Goal: Transaction & Acquisition: Obtain resource

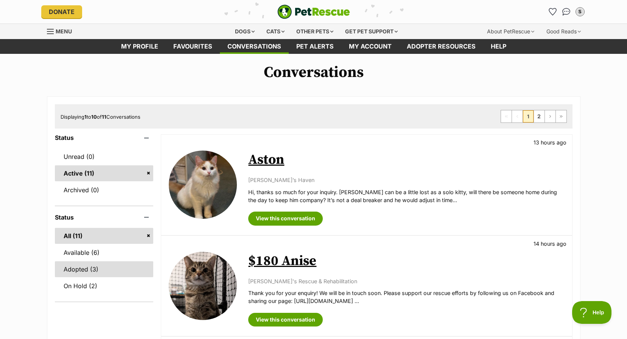
click at [85, 267] on link "Adopted (3)" at bounding box center [104, 269] width 99 height 16
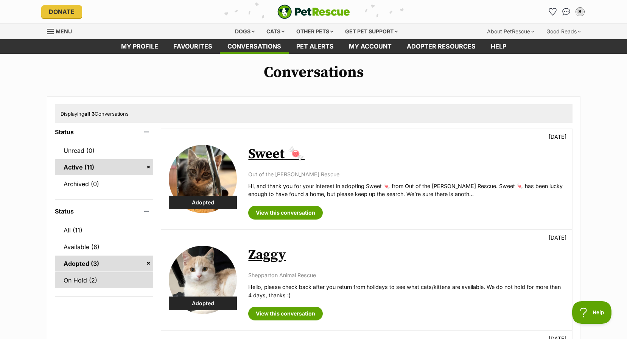
click at [64, 276] on link "On Hold (2)" at bounding box center [104, 280] width 99 height 16
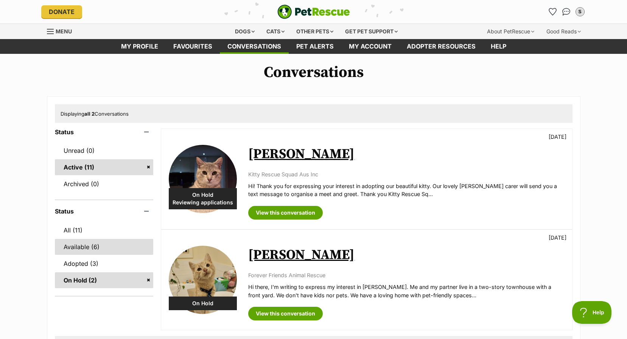
click at [86, 250] on link "Available (6)" at bounding box center [104, 247] width 99 height 16
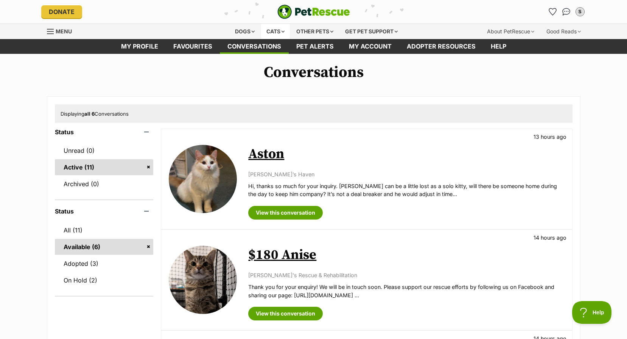
click at [270, 31] on div "Cats" at bounding box center [275, 31] width 29 height 15
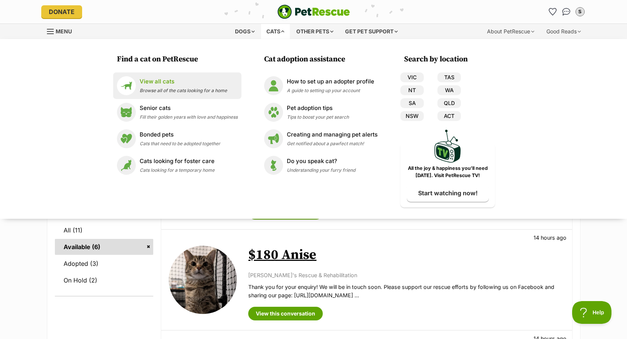
click at [135, 77] on img at bounding box center [126, 85] width 19 height 19
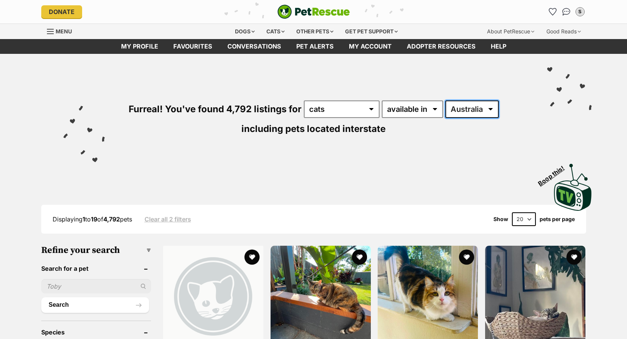
click at [468, 114] on select "Australia ACT NSW NT QLD SA TAS VIC WA" at bounding box center [472, 108] width 53 height 17
select select "VIC"
click at [446, 100] on select "Australia ACT NSW NT QLD SA TAS VIC WA" at bounding box center [472, 108] width 53 height 17
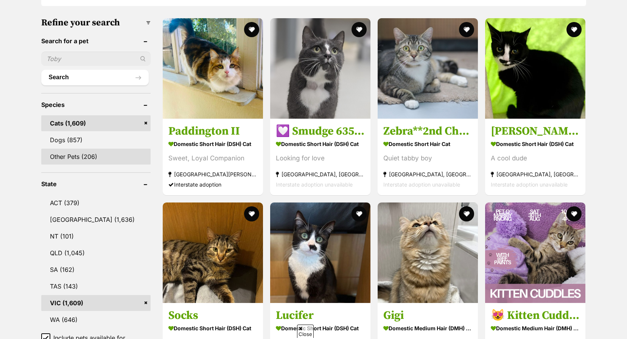
scroll to position [303, 0]
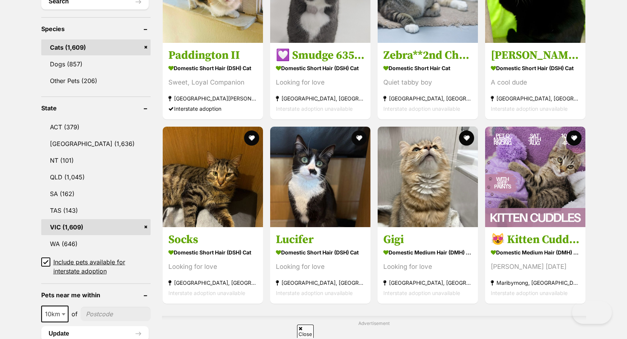
click at [47, 262] on icon at bounding box center [46, 261] width 5 height 3
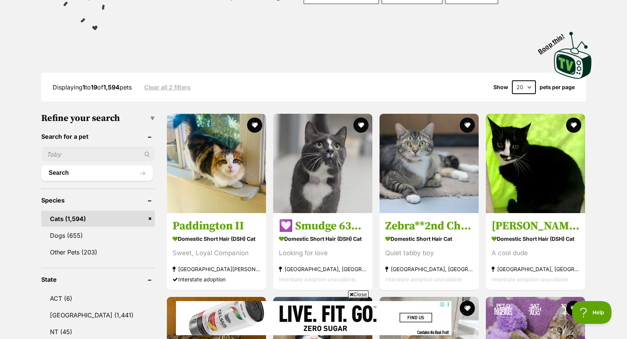
drag, startPoint x: 233, startPoint y: 130, endPoint x: 339, endPoint y: 102, distance: 109.5
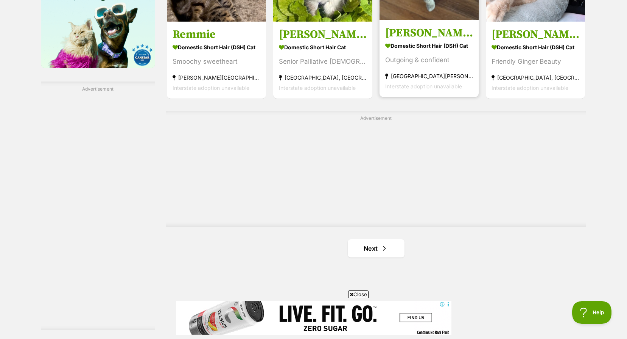
scroll to position [1363, 0]
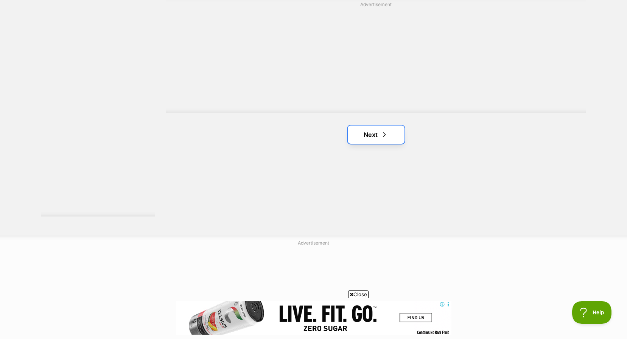
click at [378, 130] on link "Next" at bounding box center [376, 134] width 57 height 18
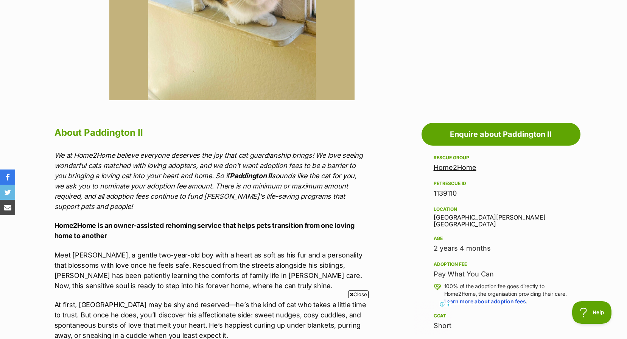
scroll to position [114, 0]
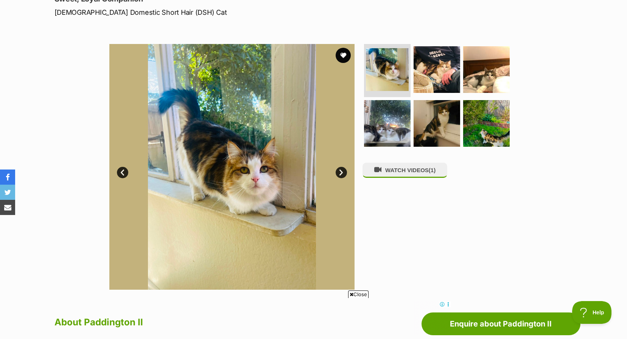
click at [341, 170] on link "Next" at bounding box center [341, 172] width 11 height 11
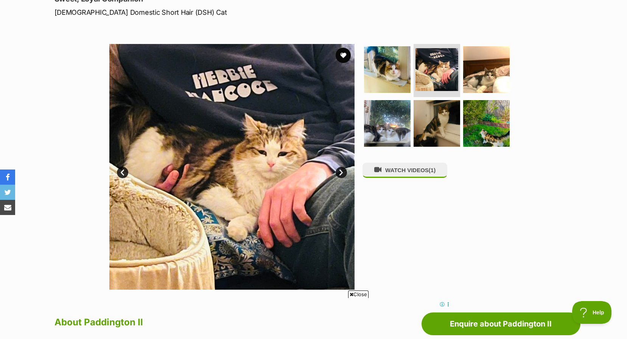
click at [343, 170] on link "Next" at bounding box center [341, 172] width 11 height 11
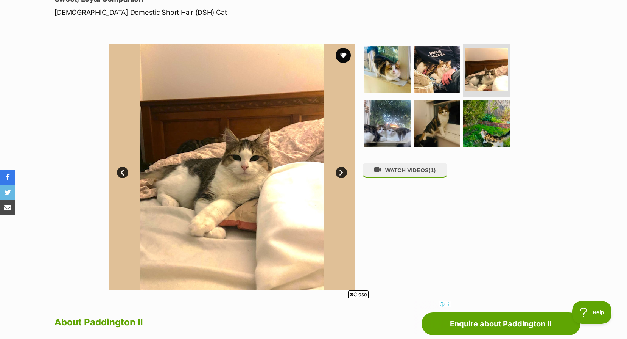
click at [343, 170] on link "Next" at bounding box center [341, 172] width 11 height 11
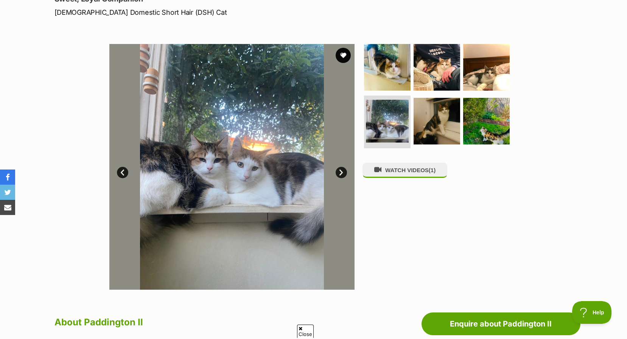
scroll to position [0, 0]
click at [343, 170] on link "Next" at bounding box center [341, 172] width 11 height 11
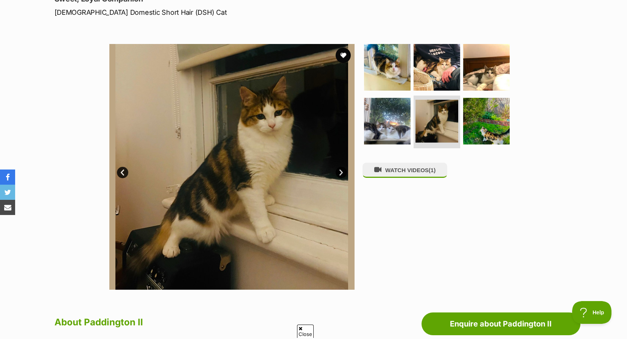
click at [343, 170] on link "Next" at bounding box center [341, 172] width 11 height 11
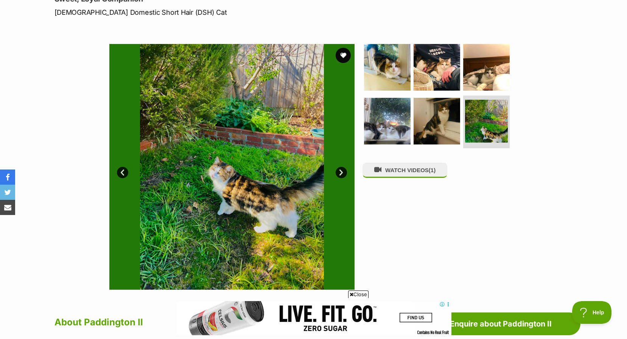
click at [343, 170] on link "Next" at bounding box center [341, 172] width 11 height 11
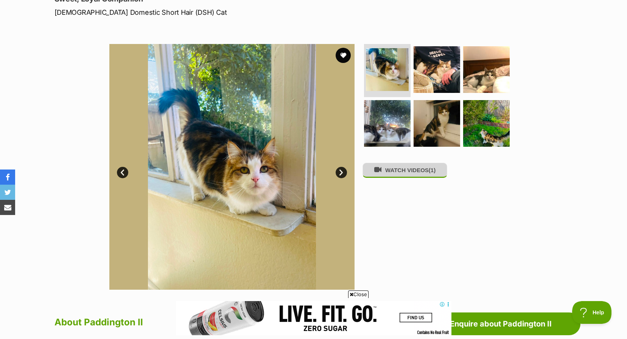
click at [412, 167] on button "WATCH VIDEOS (1)" at bounding box center [405, 169] width 85 height 15
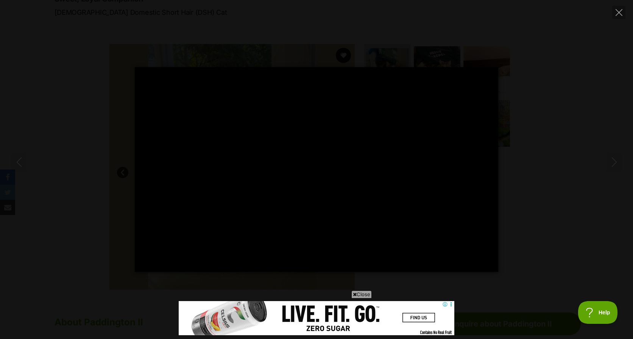
click at [580, 193] on div "Pause Play % buffered 00:04 -00:04 Unmute Mute Disable captions Enable captions…" at bounding box center [316, 169] width 633 height 204
type input "52.28"
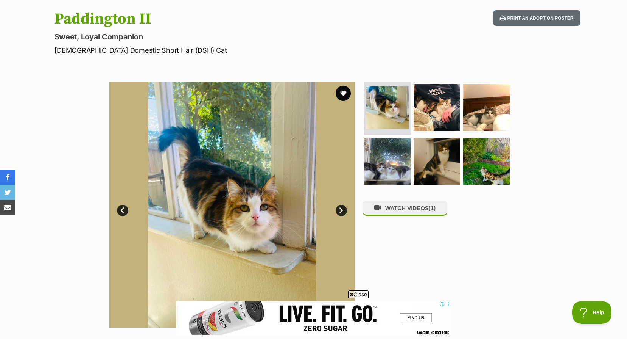
click at [344, 211] on link "Next" at bounding box center [341, 209] width 11 height 11
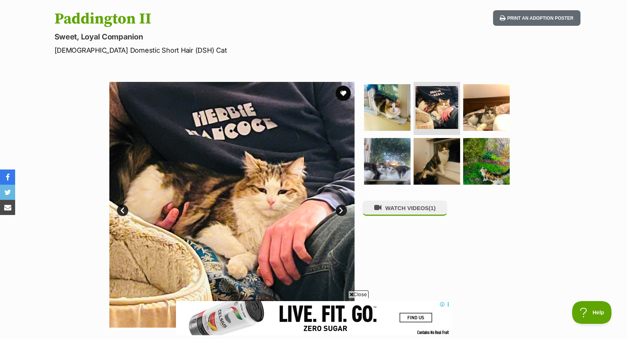
click at [344, 211] on link "Next" at bounding box center [341, 209] width 11 height 11
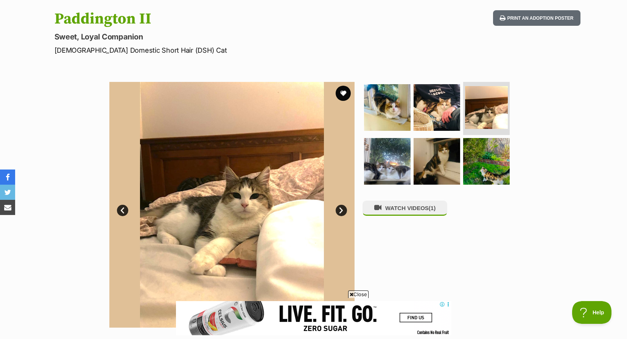
click at [344, 211] on link "Next" at bounding box center [341, 209] width 11 height 11
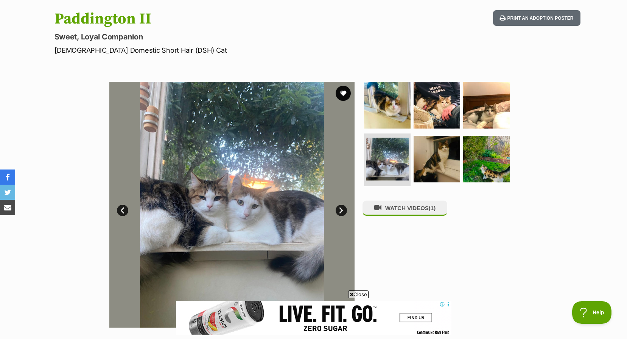
click at [344, 211] on link "Next" at bounding box center [341, 209] width 11 height 11
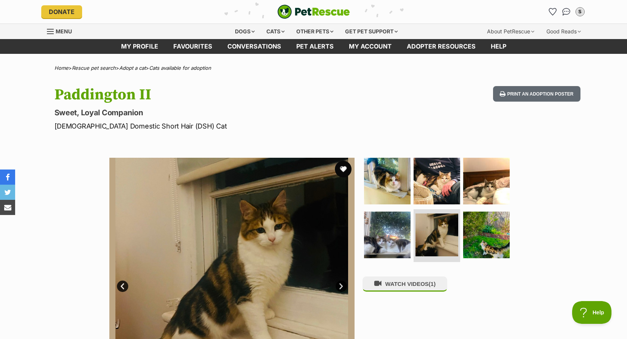
click at [342, 167] on button "favourite" at bounding box center [343, 169] width 17 height 17
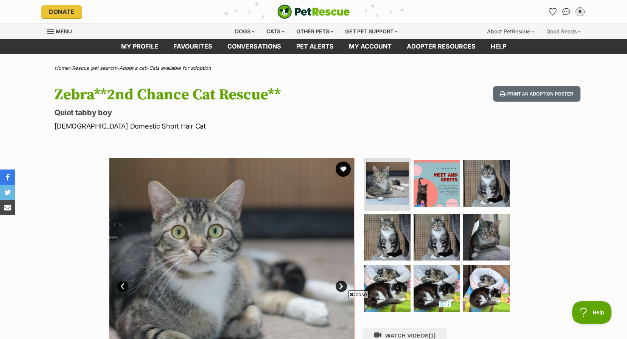
scroll to position [76, 0]
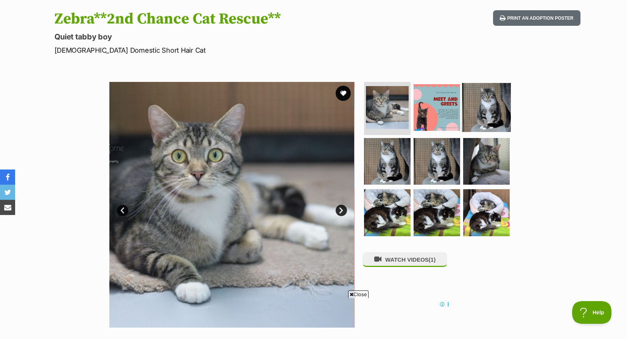
click at [490, 103] on img at bounding box center [486, 107] width 49 height 49
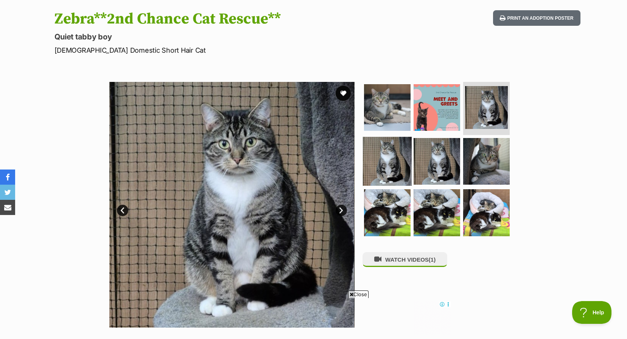
click at [374, 153] on img at bounding box center [387, 160] width 49 height 49
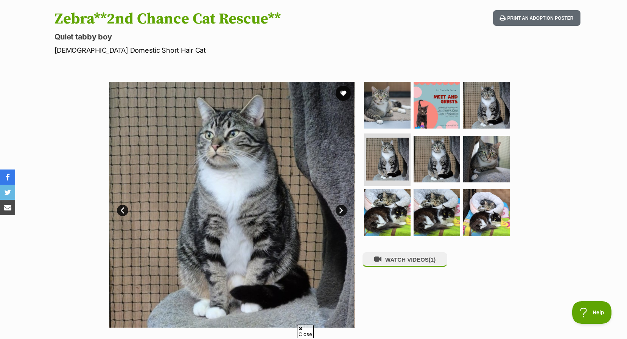
scroll to position [0, 0]
click at [336, 208] on link "Next" at bounding box center [341, 209] width 11 height 11
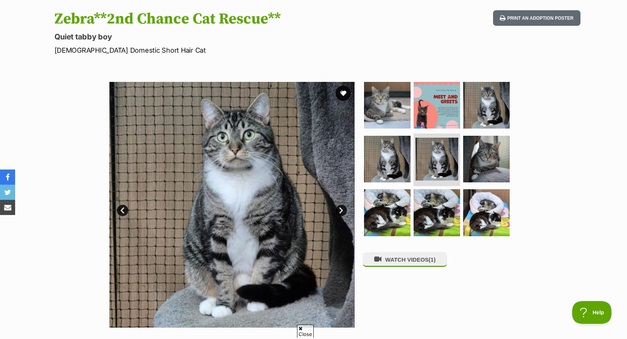
click at [336, 208] on link "Next" at bounding box center [341, 209] width 11 height 11
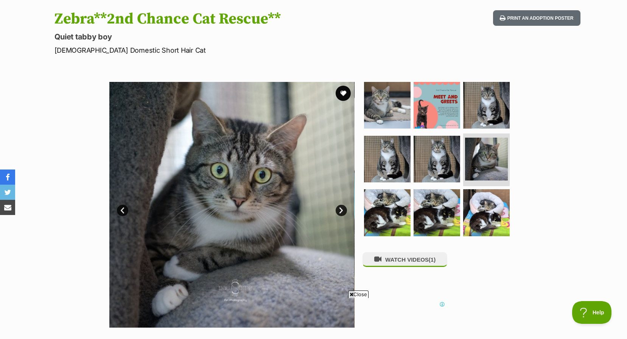
click at [336, 208] on link "Next" at bounding box center [341, 209] width 11 height 11
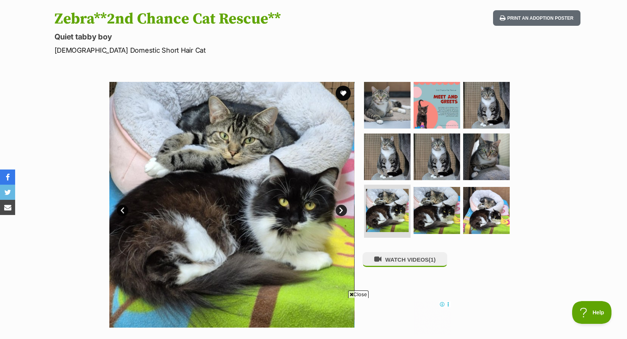
click at [336, 208] on link "Next" at bounding box center [341, 209] width 11 height 11
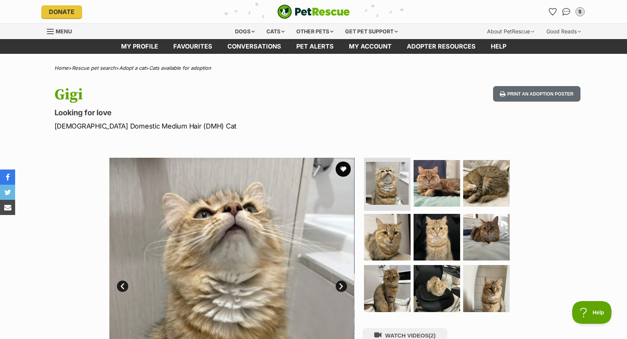
click at [339, 281] on link "Next" at bounding box center [341, 285] width 11 height 11
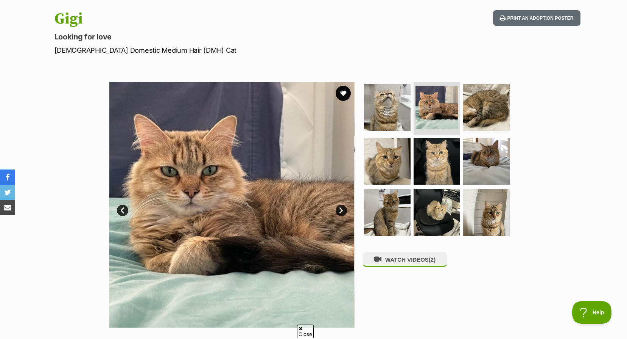
click at [336, 211] on link "Next" at bounding box center [341, 209] width 11 height 11
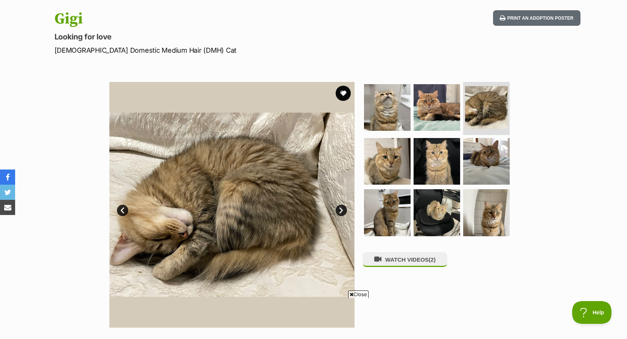
click at [336, 211] on link "Next" at bounding box center [341, 209] width 11 height 11
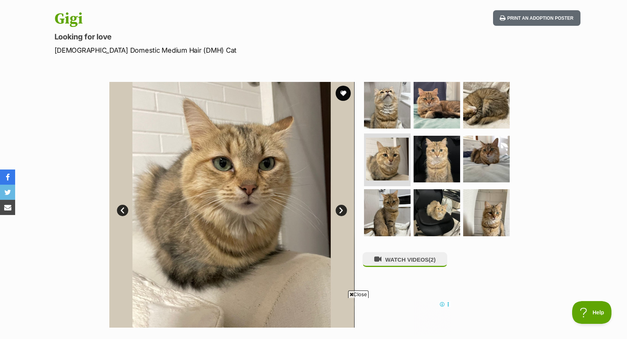
click at [336, 211] on link "Next" at bounding box center [341, 209] width 11 height 11
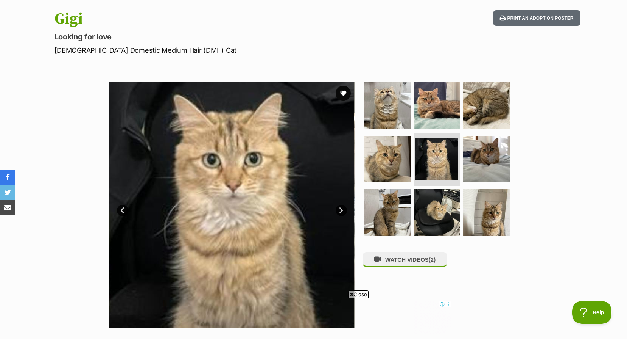
click at [336, 211] on link "Next" at bounding box center [341, 209] width 11 height 11
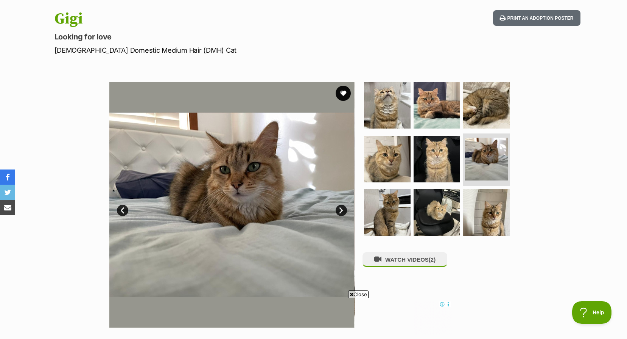
click at [336, 211] on link "Next" at bounding box center [341, 209] width 11 height 11
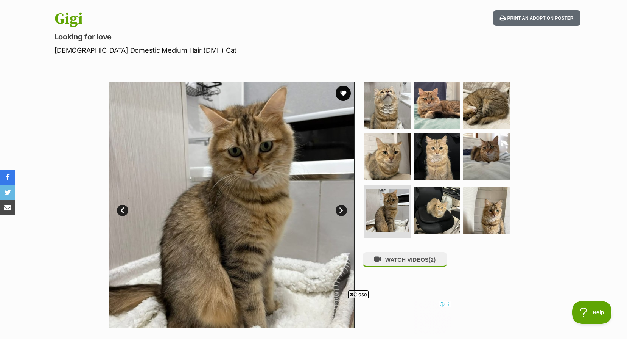
click at [336, 211] on link "Next" at bounding box center [341, 209] width 11 height 11
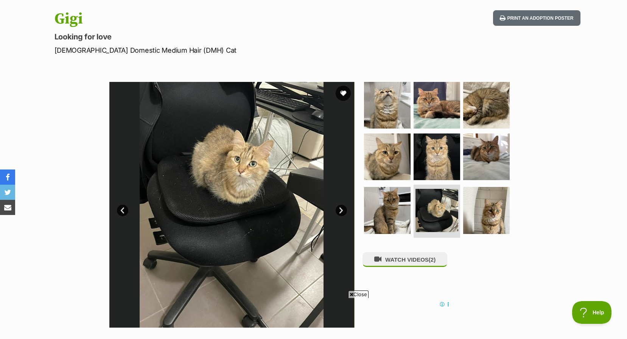
click at [336, 211] on link "Next" at bounding box center [341, 209] width 11 height 11
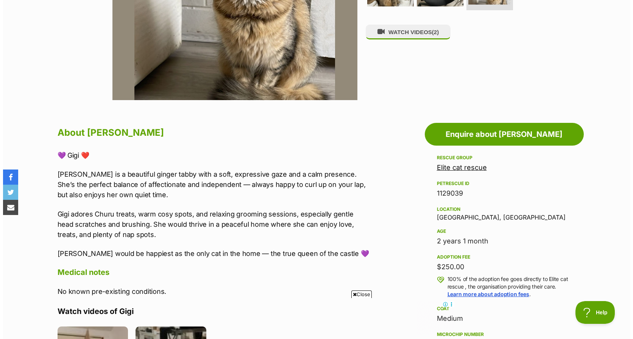
scroll to position [151, 0]
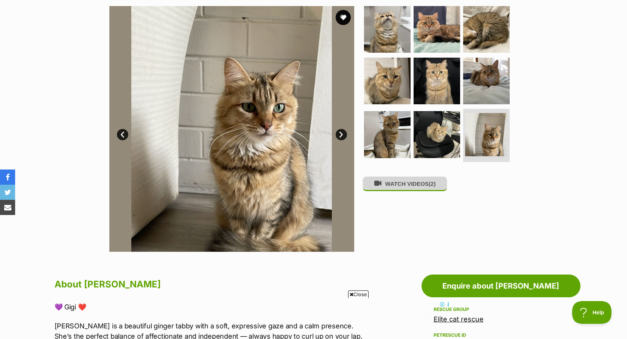
click at [393, 184] on button "WATCH VIDEOS (2)" at bounding box center [405, 183] width 85 height 15
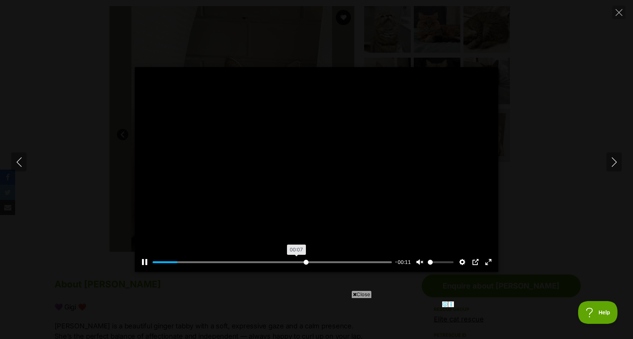
click at [306, 262] on input "Seek" at bounding box center [272, 261] width 239 height 7
click at [622, 162] on div "Pause Play % buffered 00:08 -00:03 Unmute Mute Disable captions Enable captions…" at bounding box center [316, 169] width 633 height 204
type input "72.54"
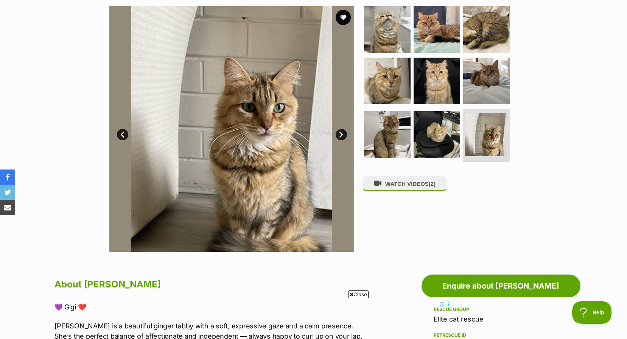
click at [344, 133] on link "Next" at bounding box center [341, 134] width 11 height 11
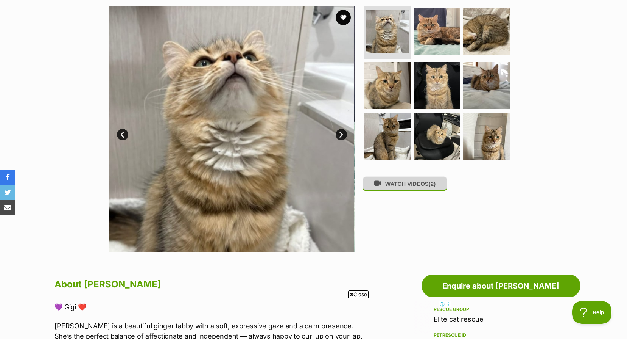
click at [403, 184] on button "WATCH VIDEOS (2)" at bounding box center [405, 183] width 85 height 15
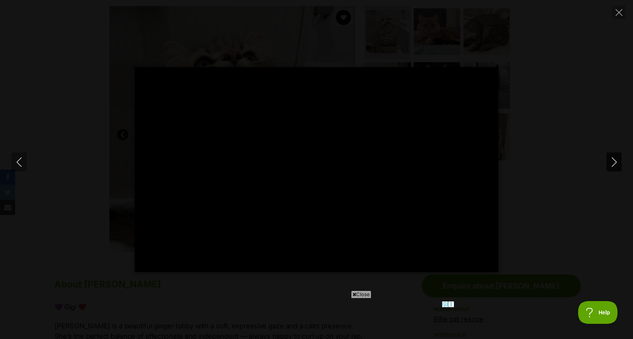
click at [610, 162] on icon "Next" at bounding box center [614, 161] width 9 height 9
type input "3.63"
click at [618, 11] on icon "Close" at bounding box center [619, 12] width 7 height 7
type input "18.11"
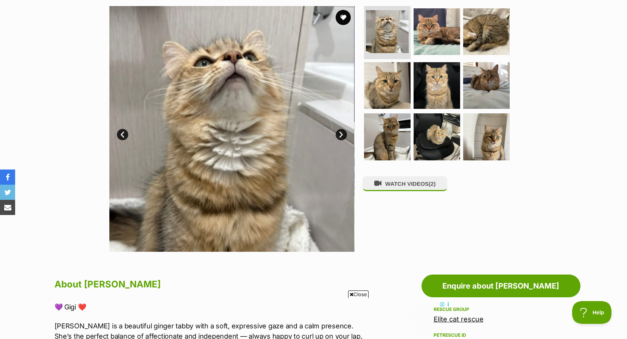
scroll to position [38, 0]
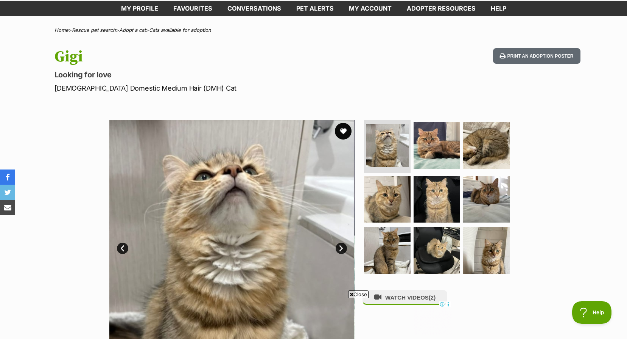
click at [347, 133] on button "favourite" at bounding box center [343, 131] width 17 height 17
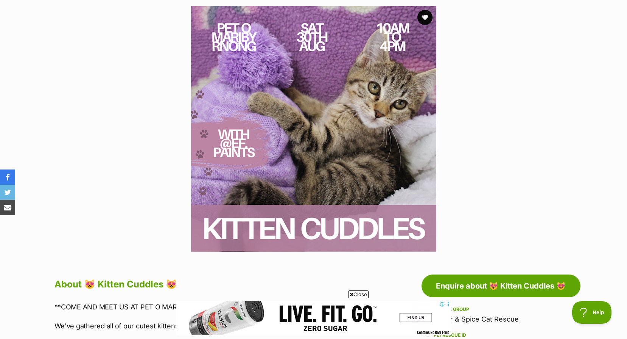
scroll to position [303, 0]
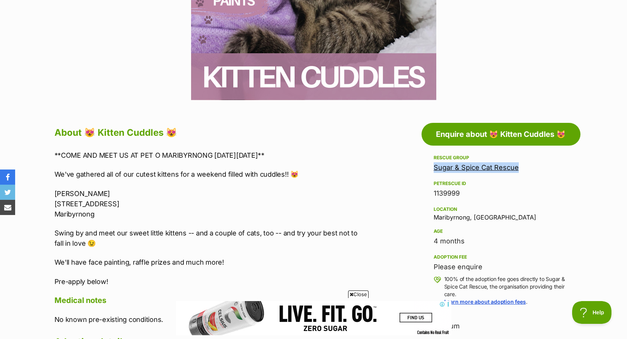
drag, startPoint x: 527, startPoint y: 165, endPoint x: 434, endPoint y: 171, distance: 92.5
click at [434, 171] on div "Sugar & Spice Cat Rescue" at bounding box center [501, 167] width 135 height 11
drag, startPoint x: 435, startPoint y: 170, endPoint x: 445, endPoint y: 169, distance: 10.7
click at [450, 166] on link "Sugar & Spice Cat Rescue" at bounding box center [476, 167] width 85 height 8
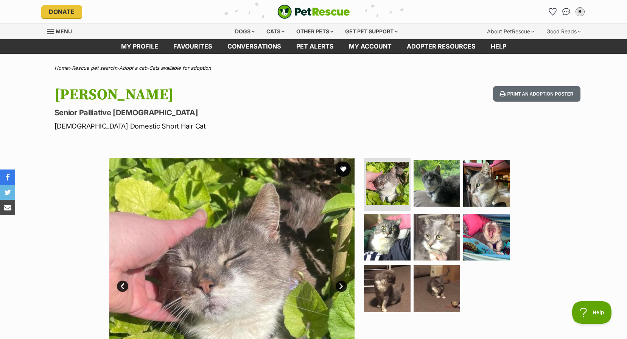
click at [341, 284] on link "Next" at bounding box center [341, 285] width 11 height 11
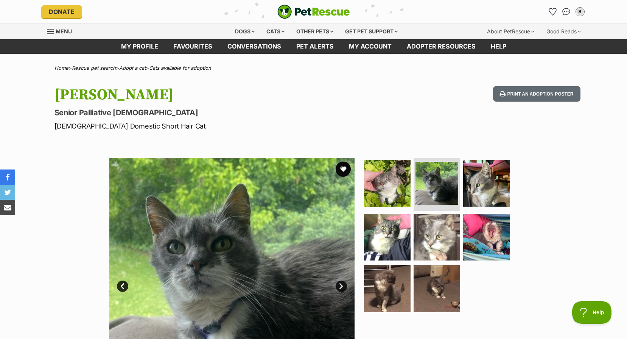
click at [341, 284] on link "Next" at bounding box center [341, 285] width 11 height 11
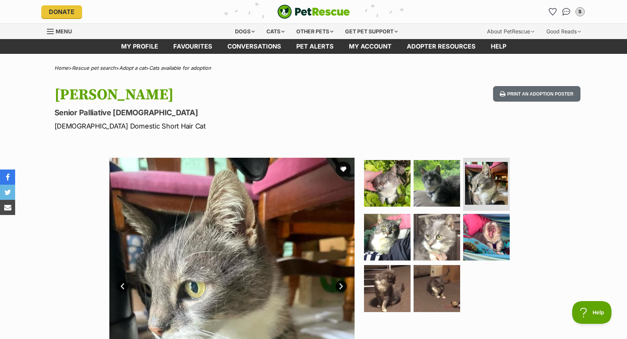
click at [341, 284] on link "Next" at bounding box center [341, 285] width 11 height 11
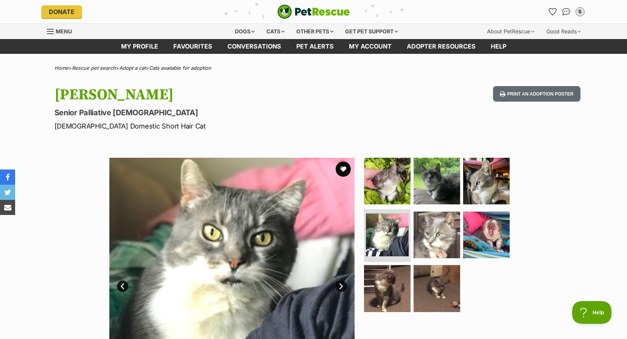
click at [341, 284] on link "Next" at bounding box center [341, 285] width 11 height 11
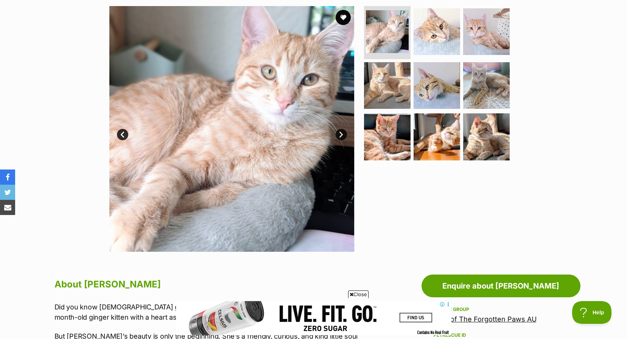
scroll to position [114, 0]
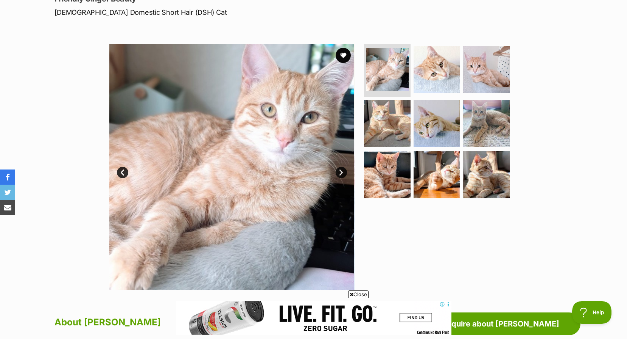
click at [340, 167] on link "Next" at bounding box center [341, 172] width 11 height 11
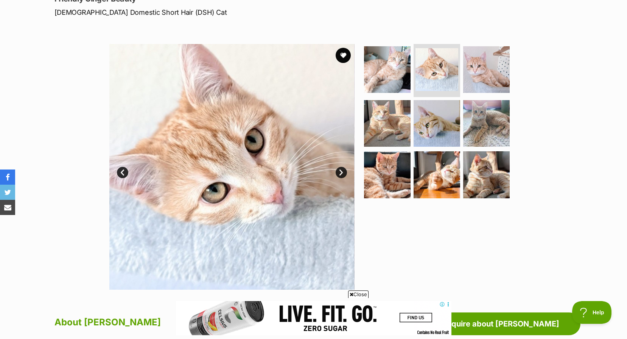
click at [340, 167] on link "Next" at bounding box center [341, 172] width 11 height 11
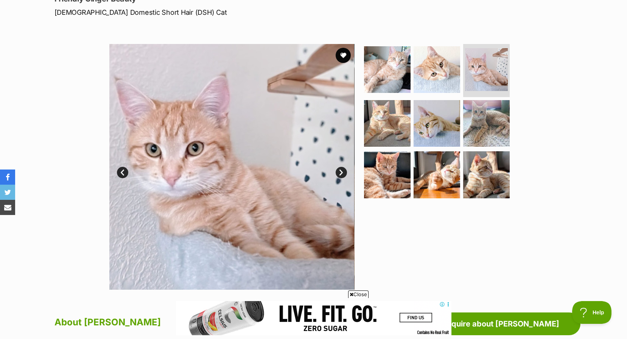
click at [340, 167] on link "Next" at bounding box center [341, 172] width 11 height 11
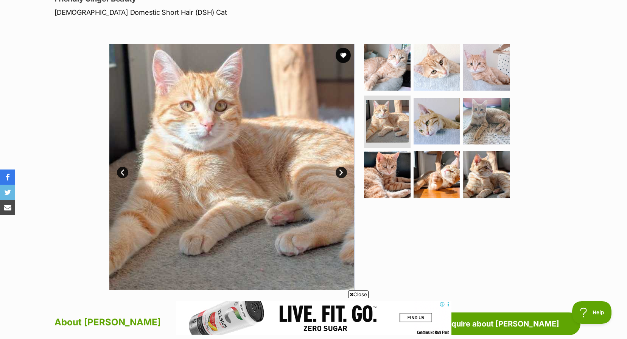
click at [340, 167] on link "Next" at bounding box center [341, 172] width 11 height 11
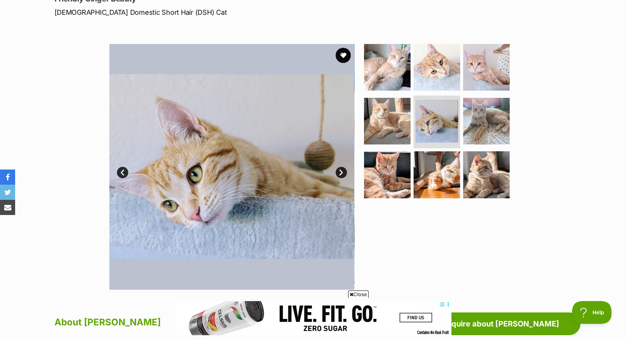
click at [340, 167] on link "Next" at bounding box center [341, 172] width 11 height 11
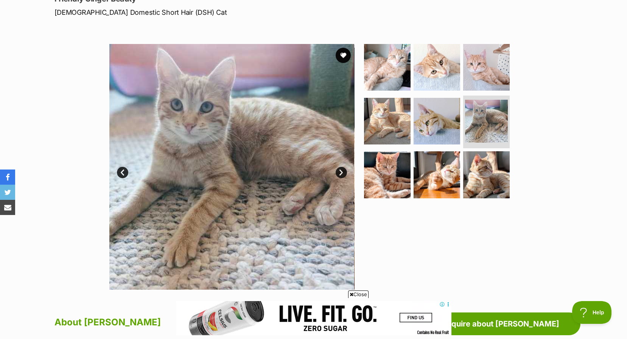
click at [340, 167] on link "Next" at bounding box center [341, 172] width 11 height 11
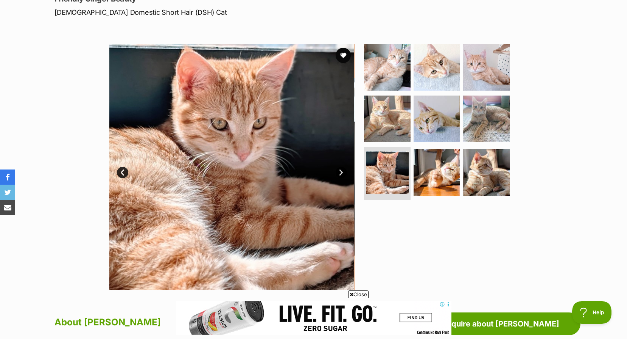
click at [340, 167] on link "Next" at bounding box center [341, 172] width 11 height 11
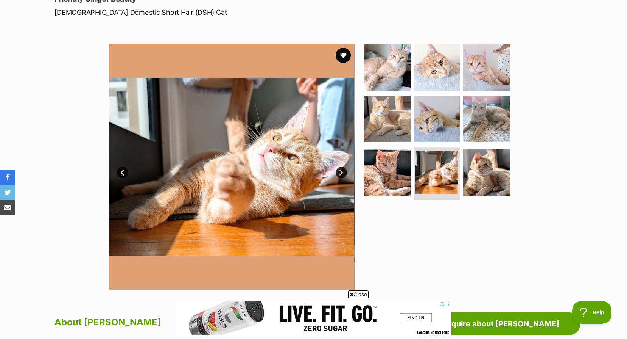
click at [356, 56] on section "Available 8 of 9 images 8 of 9 images 8 of 9 images 8 of 9 images 8 of 9 images…" at bounding box center [314, 161] width 432 height 257
click at [336, 58] on button "favourite" at bounding box center [343, 55] width 17 height 17
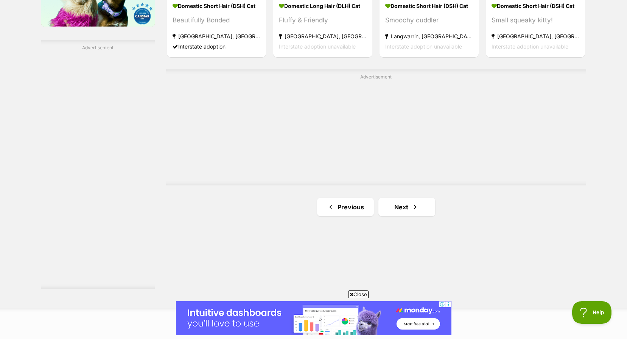
scroll to position [1323, 0]
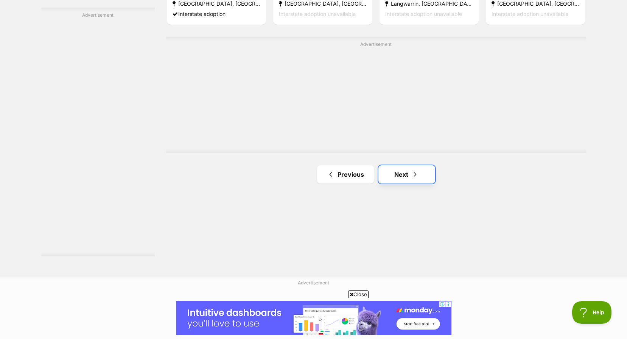
click at [408, 179] on link "Next" at bounding box center [407, 174] width 57 height 18
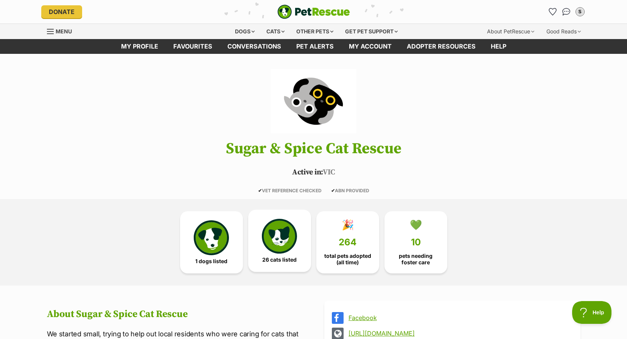
click at [267, 231] on img at bounding box center [279, 235] width 35 height 35
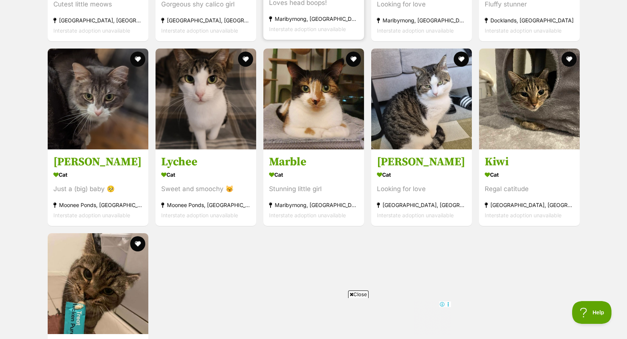
scroll to position [1651, 0]
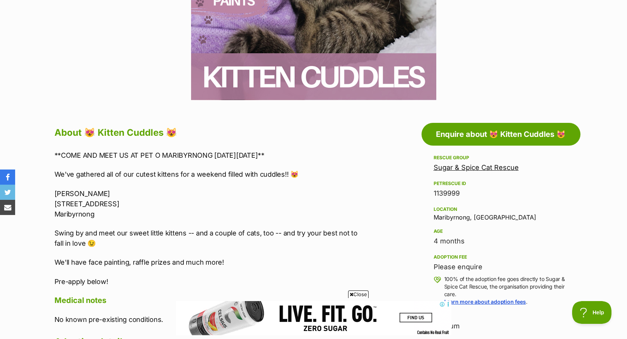
scroll to position [114, 0]
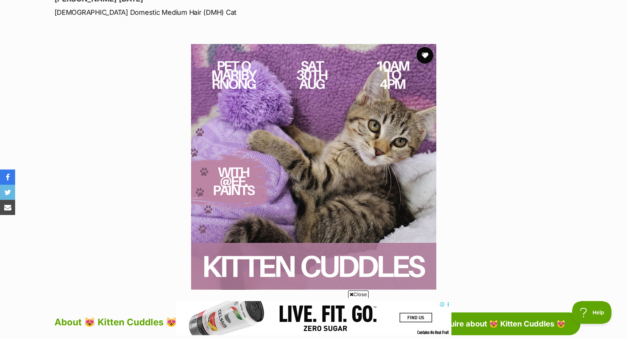
click at [432, 55] on button "favourite" at bounding box center [425, 55] width 17 height 17
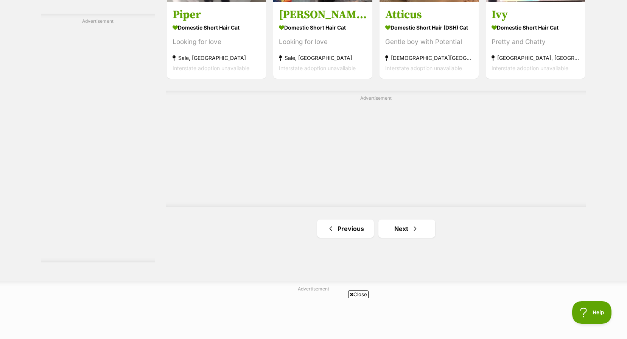
scroll to position [1407, 0]
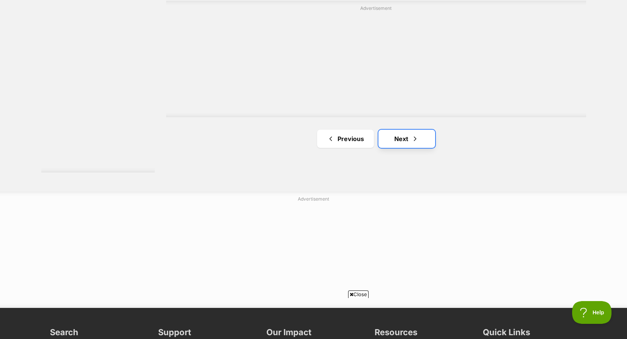
click at [410, 148] on link "Next" at bounding box center [407, 139] width 57 height 18
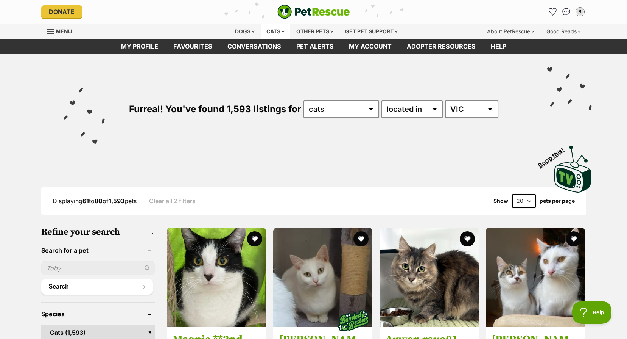
click at [276, 31] on div "Cats" at bounding box center [275, 31] width 29 height 15
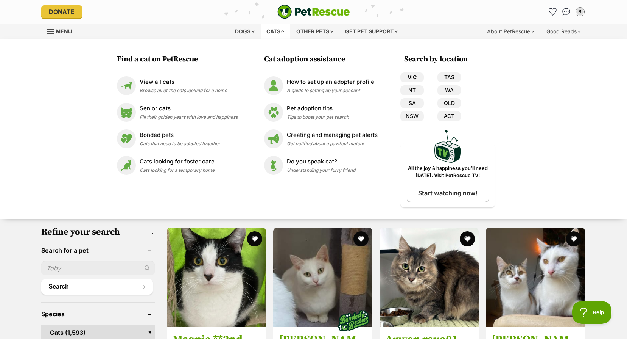
click at [417, 76] on link "VIC" at bounding box center [412, 77] width 23 height 10
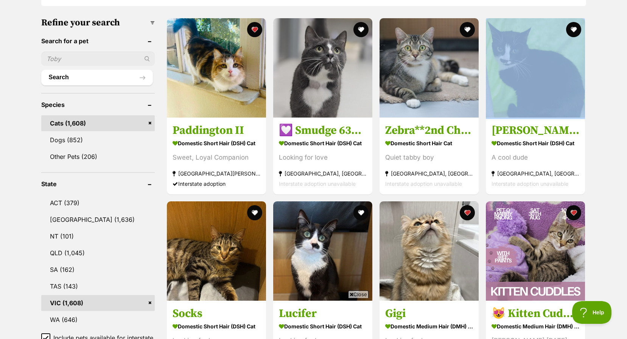
drag, startPoint x: 627, startPoint y: 81, endPoint x: 621, endPoint y: 12, distance: 68.8
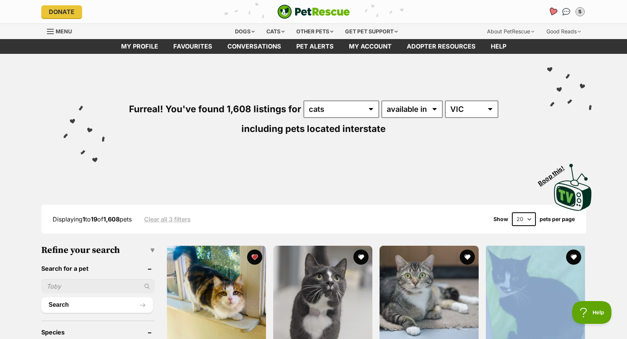
click at [549, 10] on icon "Favourites" at bounding box center [553, 12] width 10 height 10
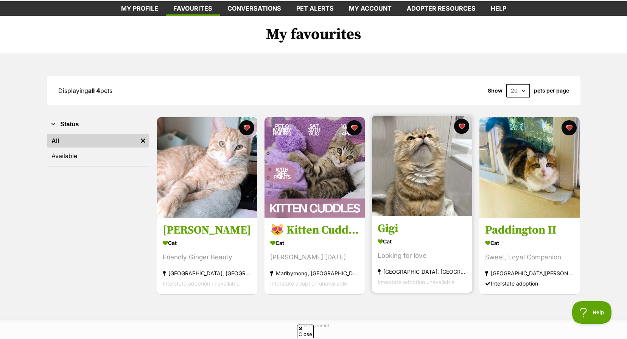
click at [420, 153] on img at bounding box center [422, 165] width 100 height 100
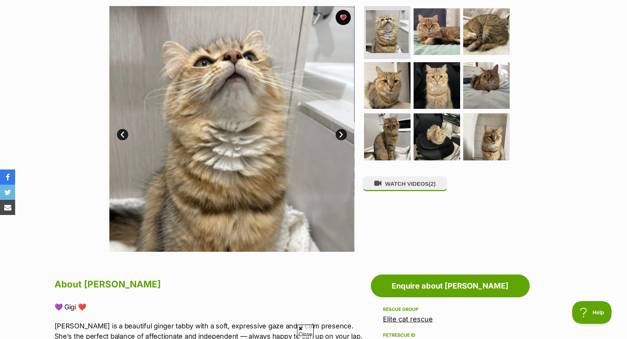
click at [333, 136] on img at bounding box center [231, 128] width 245 height 245
click at [339, 136] on link "Next" at bounding box center [341, 134] width 11 height 11
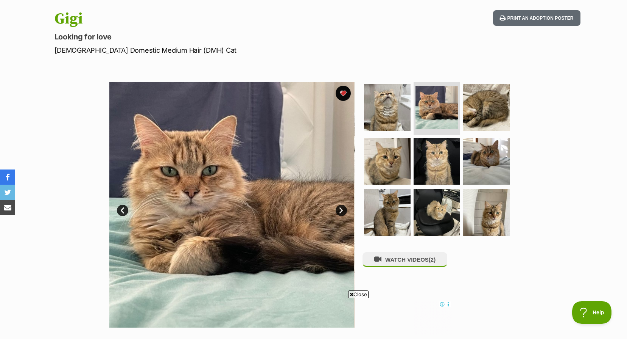
click at [343, 209] on link "Next" at bounding box center [341, 209] width 11 height 11
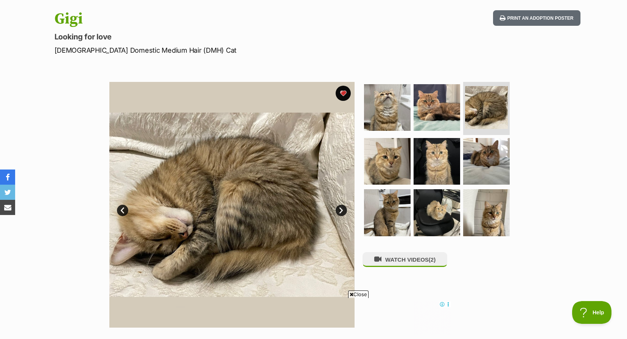
click at [343, 209] on link "Next" at bounding box center [341, 209] width 11 height 11
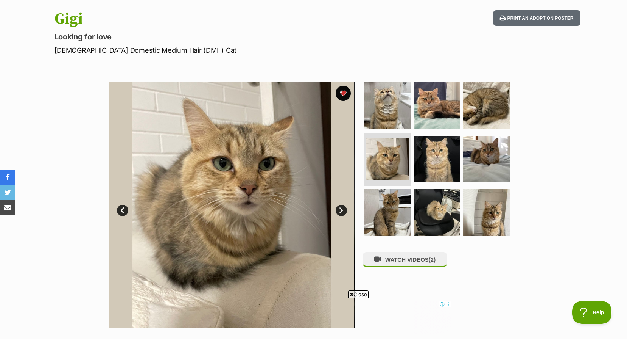
click at [343, 209] on link "Next" at bounding box center [341, 209] width 11 height 11
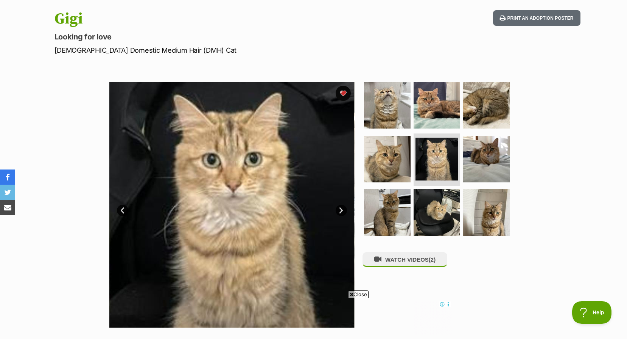
click at [343, 209] on link "Next" at bounding box center [341, 209] width 11 height 11
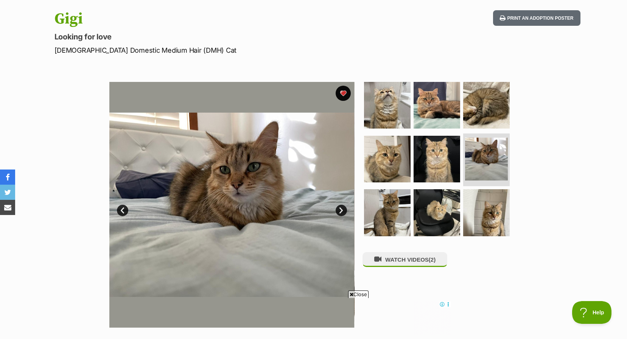
click at [343, 209] on link "Next" at bounding box center [341, 209] width 11 height 11
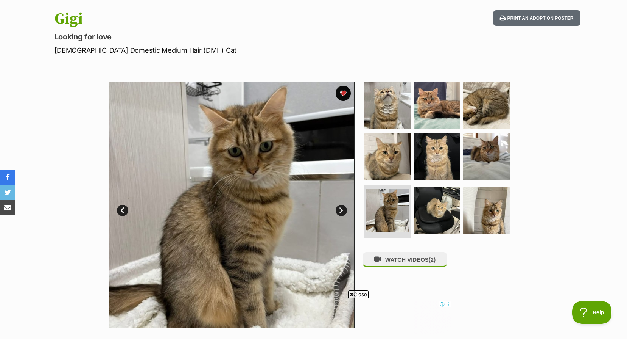
click at [343, 209] on link "Next" at bounding box center [341, 209] width 11 height 11
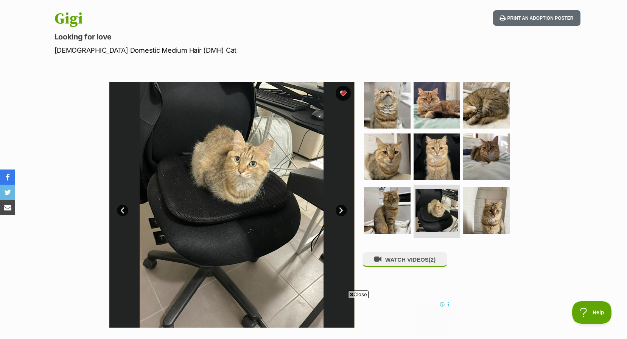
click at [343, 209] on link "Next" at bounding box center [341, 209] width 11 height 11
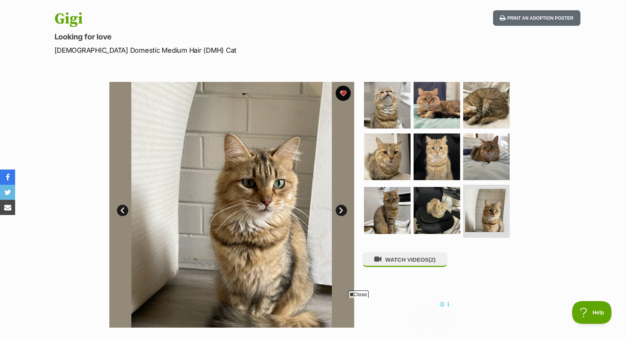
click at [343, 209] on link "Next" at bounding box center [341, 209] width 11 height 11
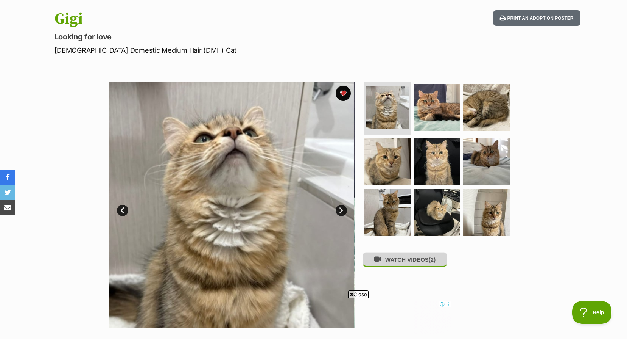
click at [391, 261] on button "WATCH VIDEOS (2)" at bounding box center [405, 259] width 85 height 15
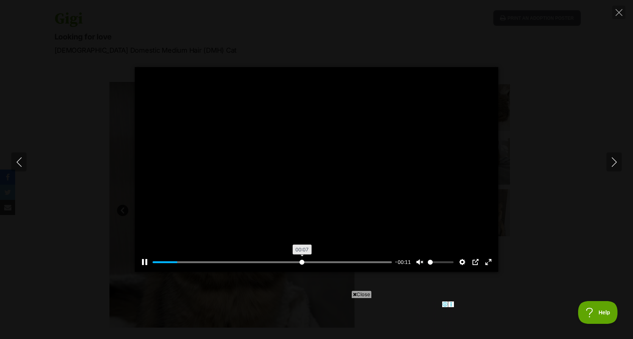
click at [301, 259] on input "Seek" at bounding box center [272, 261] width 239 height 7
click at [614, 161] on icon "Next" at bounding box center [614, 161] width 9 height 9
type input "88.18"
click at [322, 262] on input "Seek" at bounding box center [272, 261] width 239 height 7
type input "100"
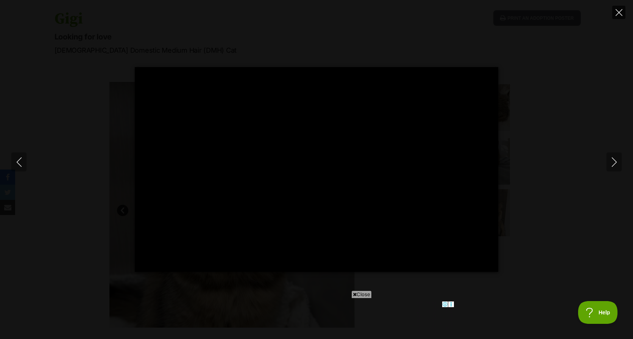
click at [617, 10] on icon "Close" at bounding box center [619, 12] width 7 height 7
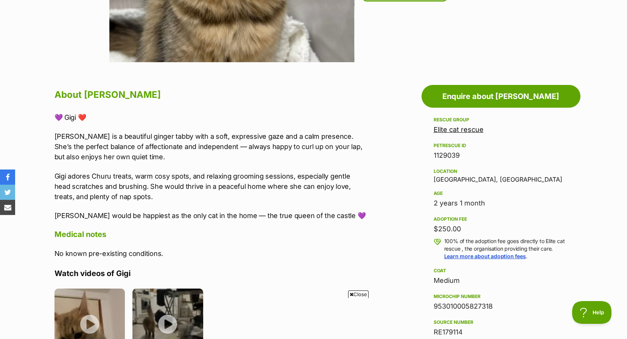
scroll to position [151, 0]
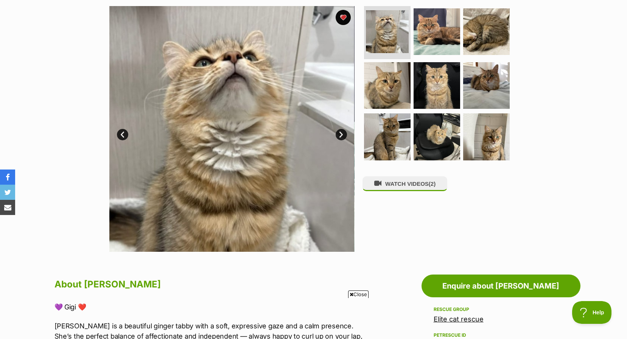
click at [339, 130] on link "Next" at bounding box center [341, 134] width 11 height 11
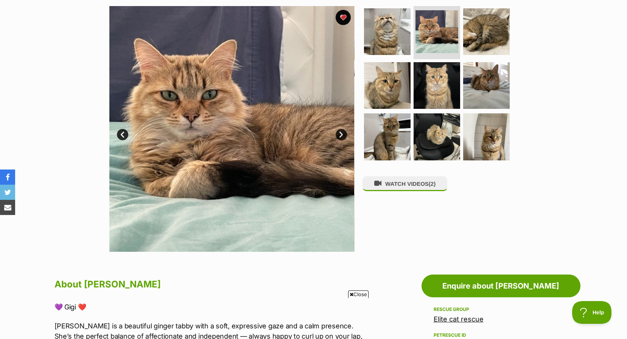
click at [339, 130] on link "Next" at bounding box center [341, 134] width 11 height 11
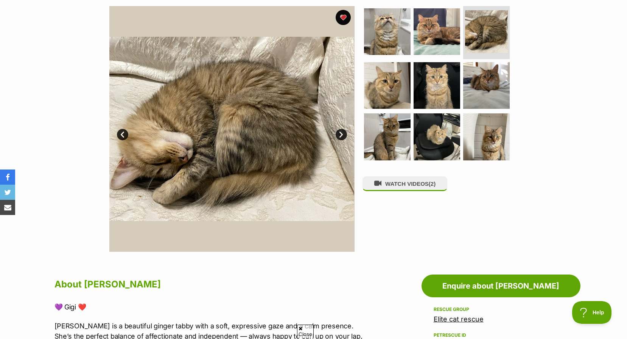
click at [339, 130] on link "Next" at bounding box center [341, 134] width 11 height 11
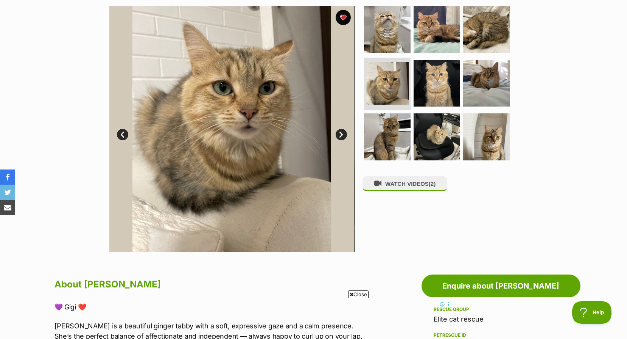
scroll to position [76, 0]
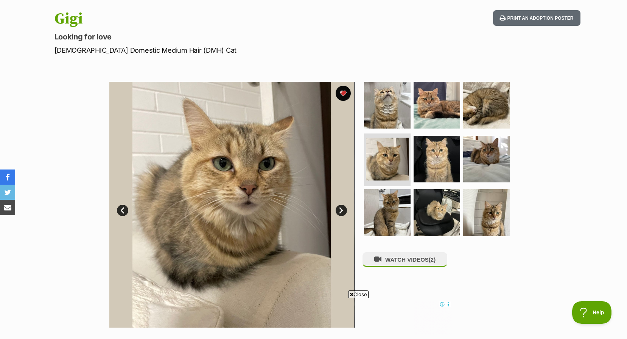
click at [339, 220] on img at bounding box center [231, 204] width 245 height 245
click at [343, 208] on link "Next" at bounding box center [341, 209] width 11 height 11
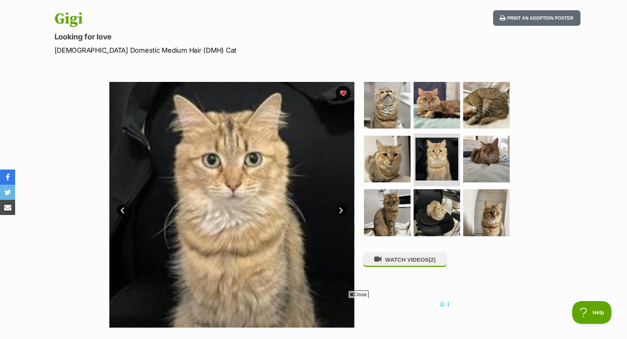
click at [343, 208] on link "Next" at bounding box center [341, 209] width 11 height 11
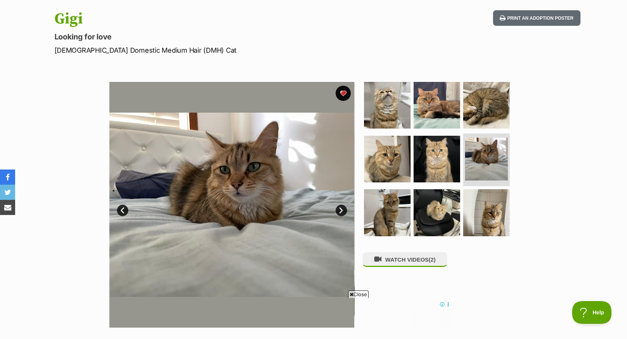
click at [343, 208] on link "Next" at bounding box center [341, 209] width 11 height 11
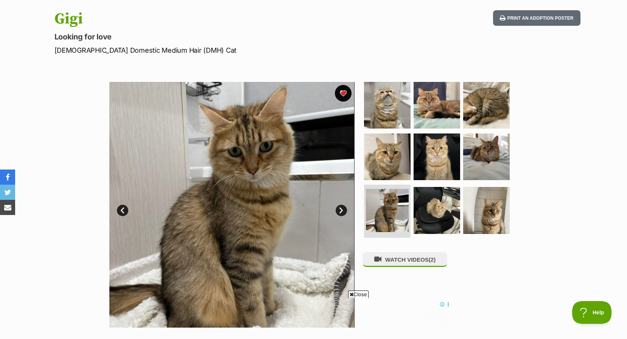
click at [338, 89] on button "favourite" at bounding box center [343, 93] width 17 height 17
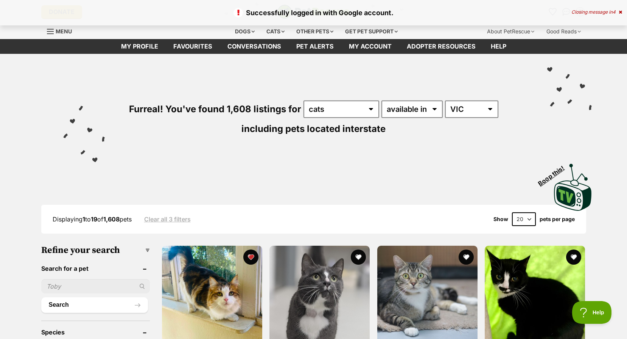
click at [595, 11] on div "Closing message in 4" at bounding box center [597, 11] width 51 height 5
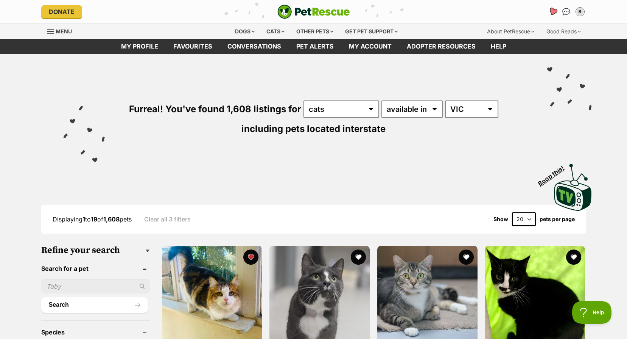
click at [554, 9] on icon "Favourites" at bounding box center [552, 11] width 9 height 9
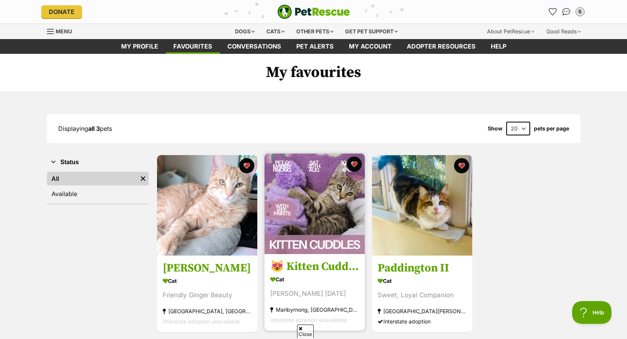
scroll to position [76, 0]
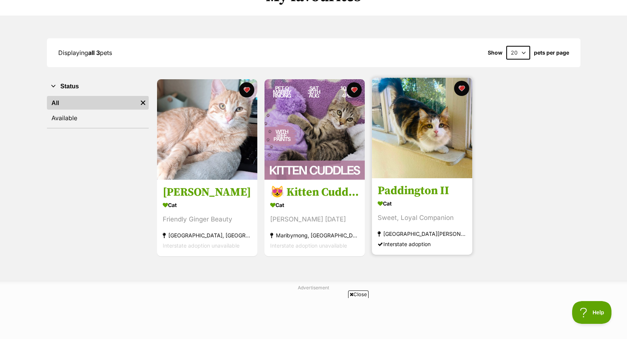
click at [430, 133] on img at bounding box center [422, 128] width 100 height 100
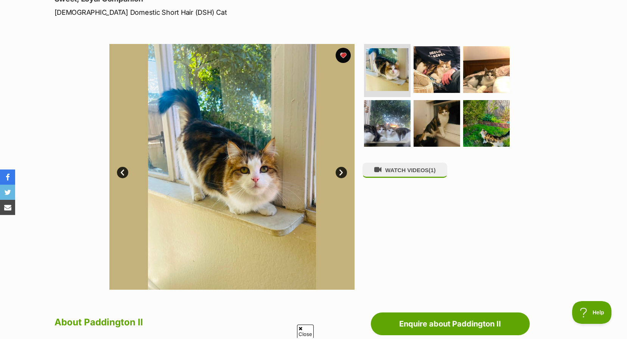
click at [351, 170] on img at bounding box center [231, 166] width 245 height 245
click at [342, 172] on link "Next" at bounding box center [341, 172] width 11 height 11
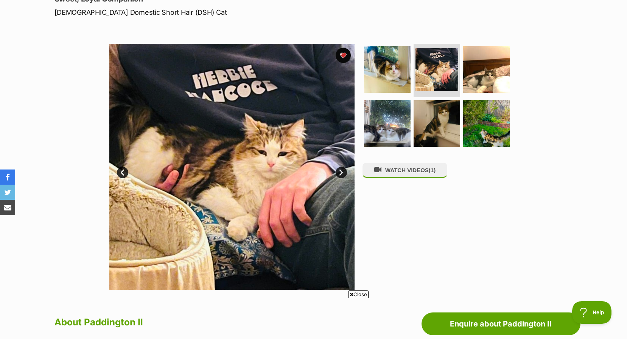
click at [342, 172] on link "Next" at bounding box center [341, 172] width 11 height 11
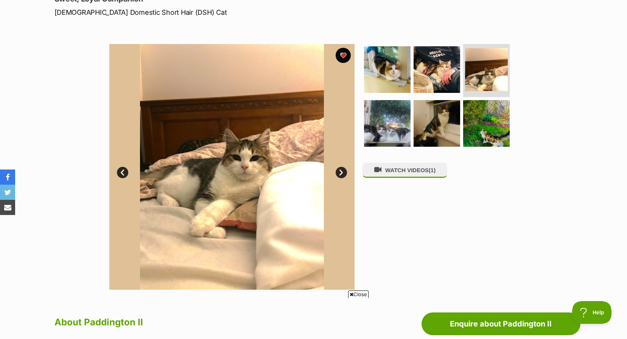
click at [342, 172] on link "Next" at bounding box center [341, 172] width 11 height 11
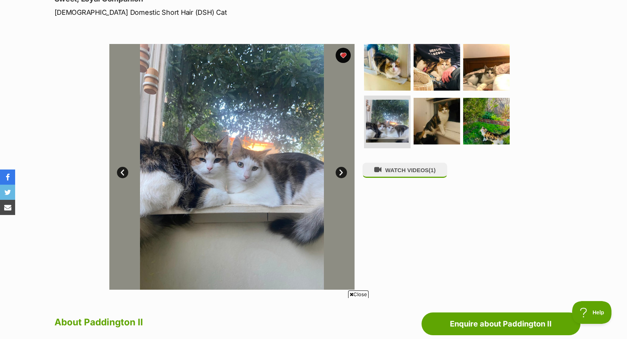
click at [342, 172] on link "Next" at bounding box center [341, 172] width 11 height 11
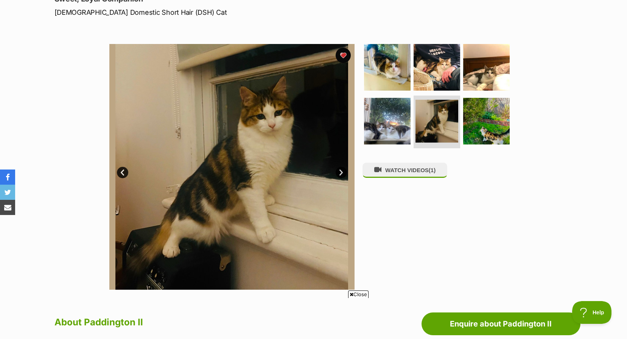
click at [342, 172] on link "Next" at bounding box center [341, 172] width 11 height 11
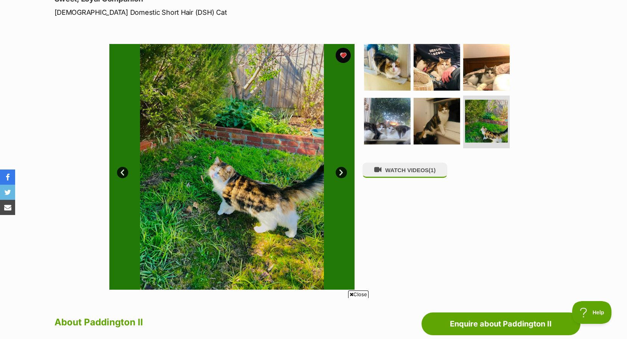
click at [342, 172] on link "Next" at bounding box center [341, 172] width 11 height 11
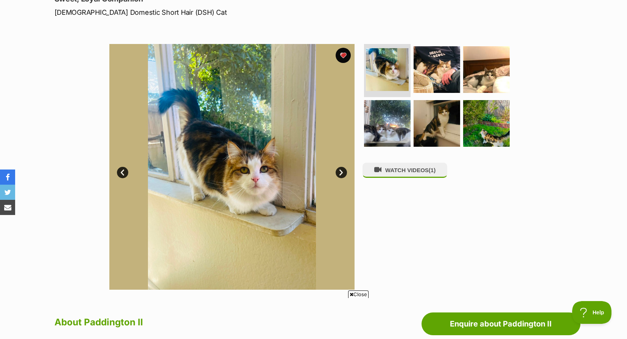
scroll to position [303, 0]
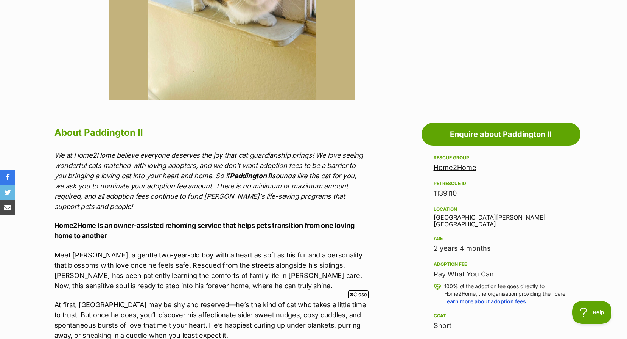
click at [462, 167] on link "Home2Home" at bounding box center [455, 167] width 43 height 8
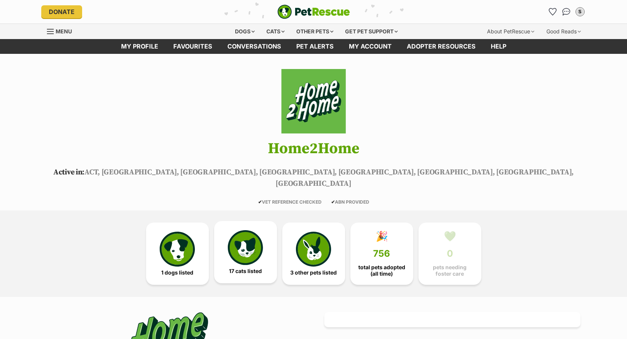
click at [251, 243] on img at bounding box center [245, 247] width 35 height 35
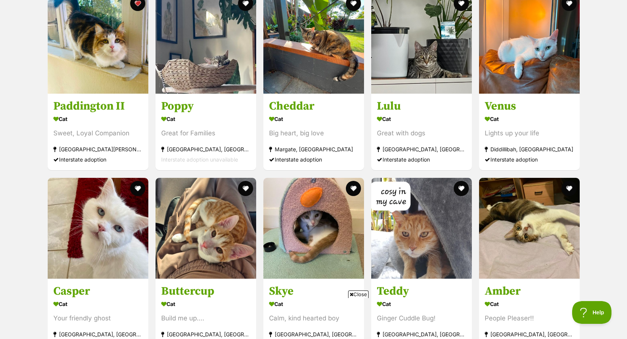
scroll to position [953, 0]
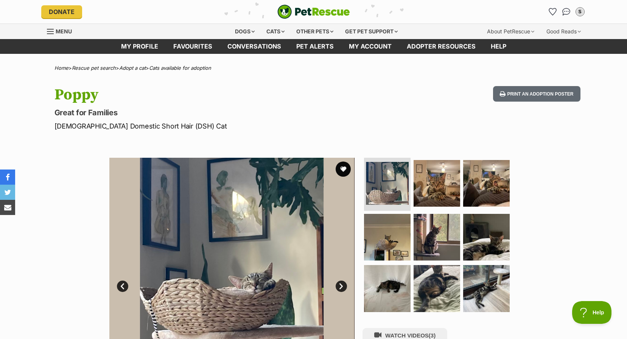
scroll to position [114, 0]
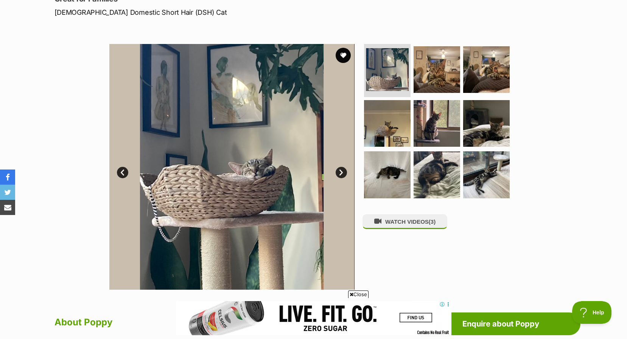
click at [339, 170] on link "Next" at bounding box center [341, 172] width 11 height 11
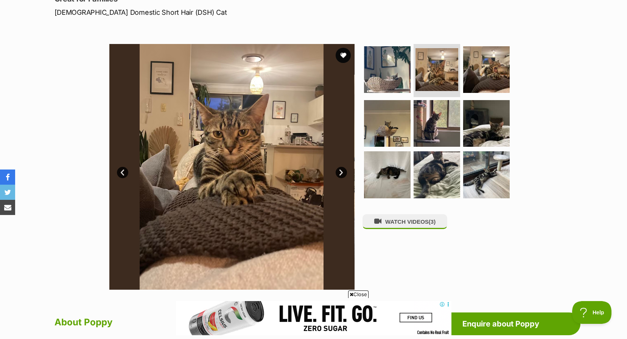
click at [339, 170] on link "Next" at bounding box center [341, 172] width 11 height 11
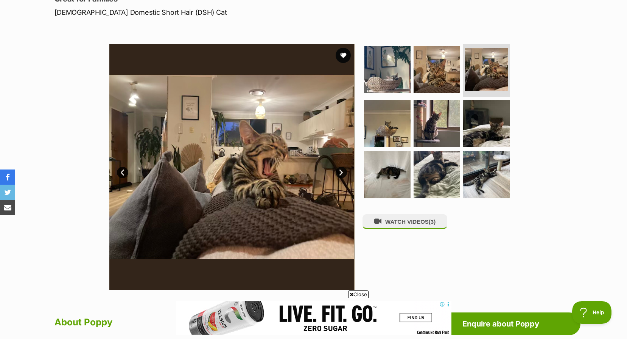
click at [339, 170] on link "Next" at bounding box center [341, 172] width 11 height 11
